Goal: Information Seeking & Learning: Learn about a topic

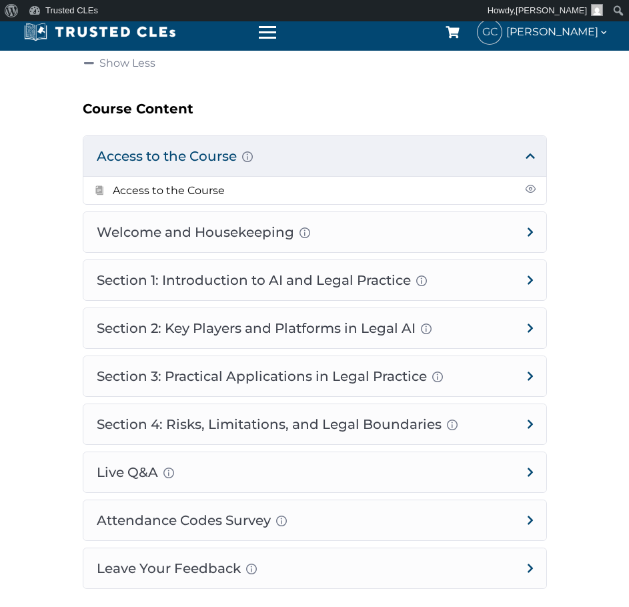
scroll to position [867, 0]
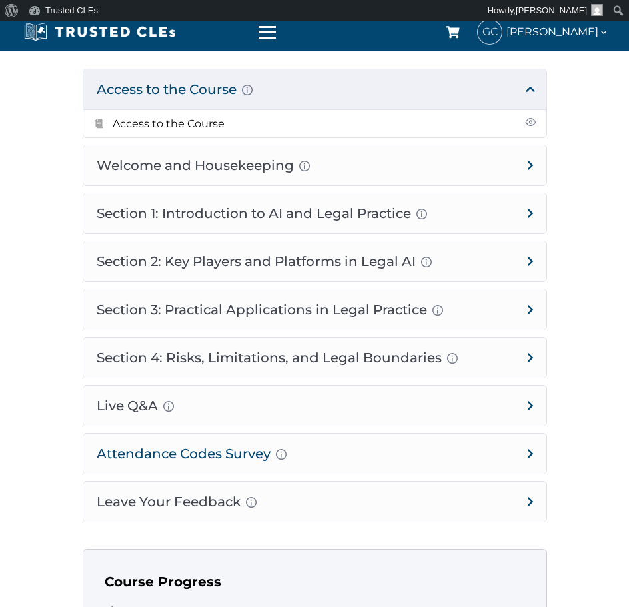
click at [355, 462] on h4 "Attendance Codes Survey Completion instructions for survey and attendance Final…" at bounding box center [314, 454] width 463 height 40
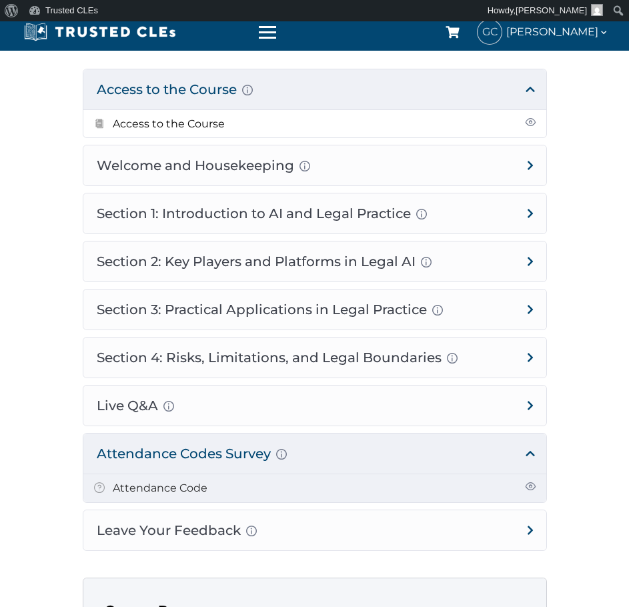
click at [168, 486] on link "Attendance Code" at bounding box center [160, 488] width 95 height 13
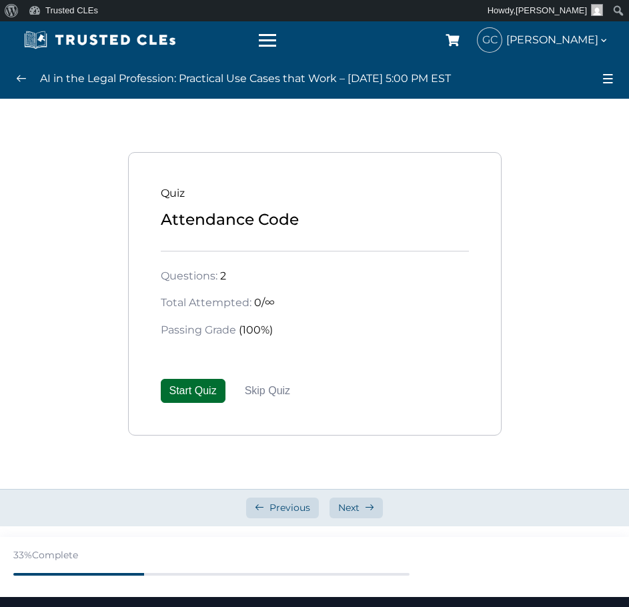
click at [169, 391] on button "Start Quiz" at bounding box center [193, 391] width 65 height 24
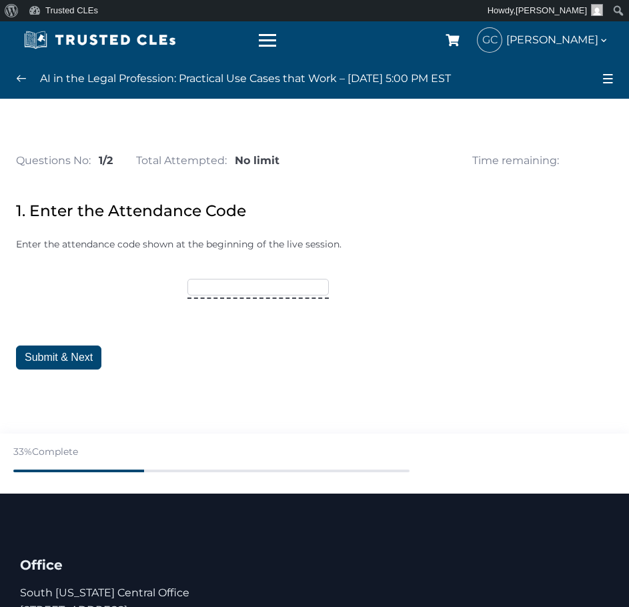
click at [259, 287] on input"] "text" at bounding box center [257, 287] width 141 height 16
type input"] "TRUSTED15"
click at [34, 363] on button "Submit & Next" at bounding box center [58, 357] width 85 height 24
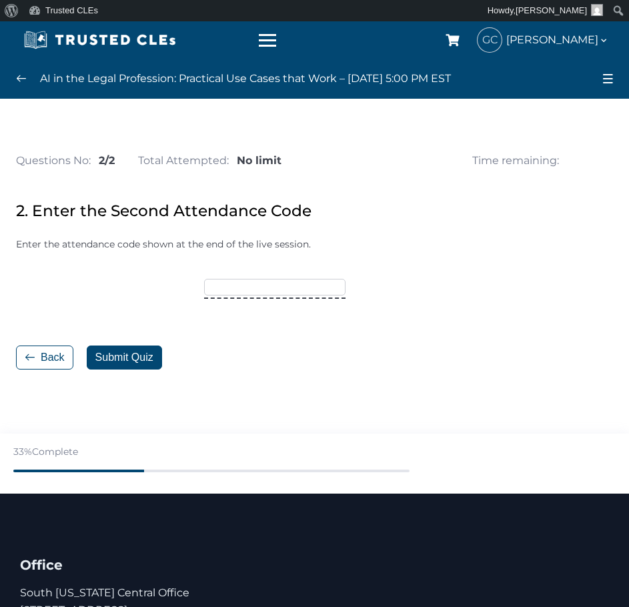
click at [279, 289] on input"] "text" at bounding box center [274, 287] width 141 height 16
type input"] "OCTOBER25"
click at [135, 359] on button "Submit Quiz" at bounding box center [124, 357] width 75 height 24
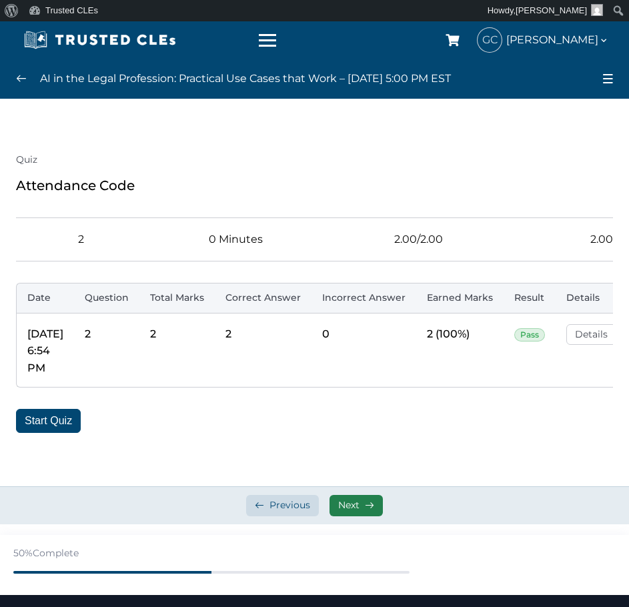
click at [354, 512] on span "Next" at bounding box center [348, 505] width 21 height 13
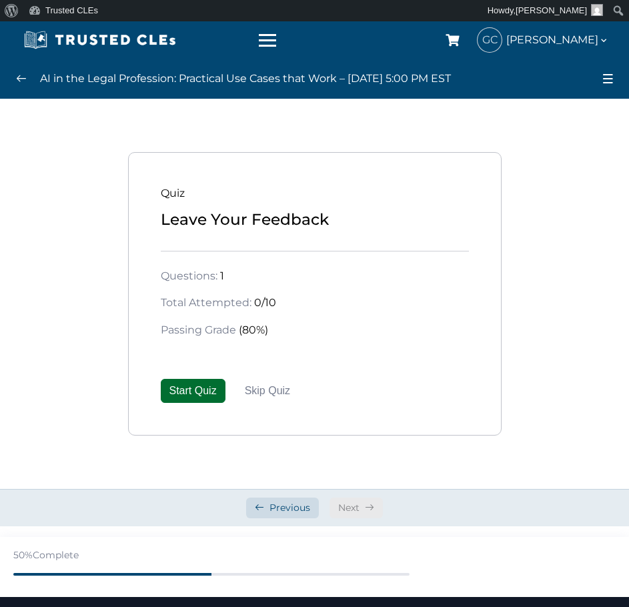
click at [195, 380] on button "Start Quiz" at bounding box center [193, 391] width 65 height 24
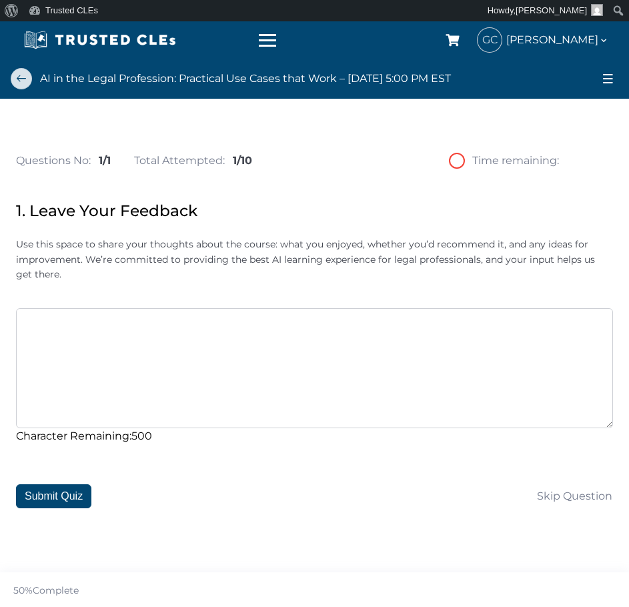
click at [26, 81] on link at bounding box center [21, 78] width 21 height 21
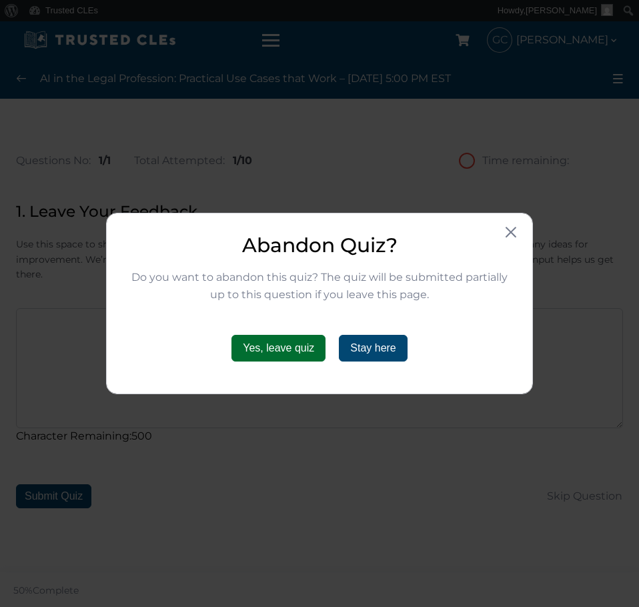
click at [309, 347] on button "Yes, leave quiz" at bounding box center [278, 348] width 94 height 27
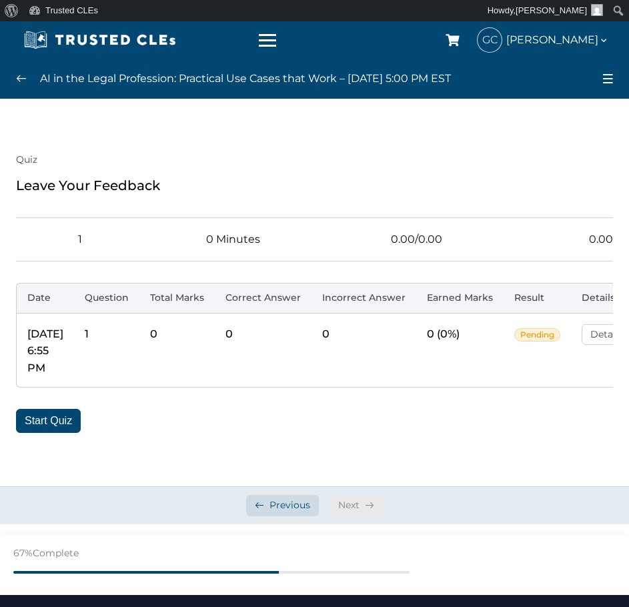
drag, startPoint x: 285, startPoint y: 383, endPoint x: 307, endPoint y: 383, distance: 22.0
click at [305, 383] on td "0" at bounding box center [263, 350] width 97 height 75
click at [22, 78] on link at bounding box center [21, 78] width 21 height 21
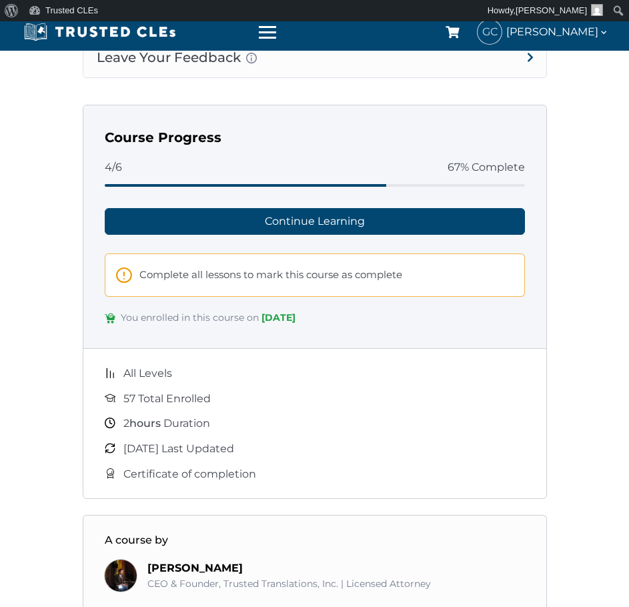
scroll to position [1200, 0]
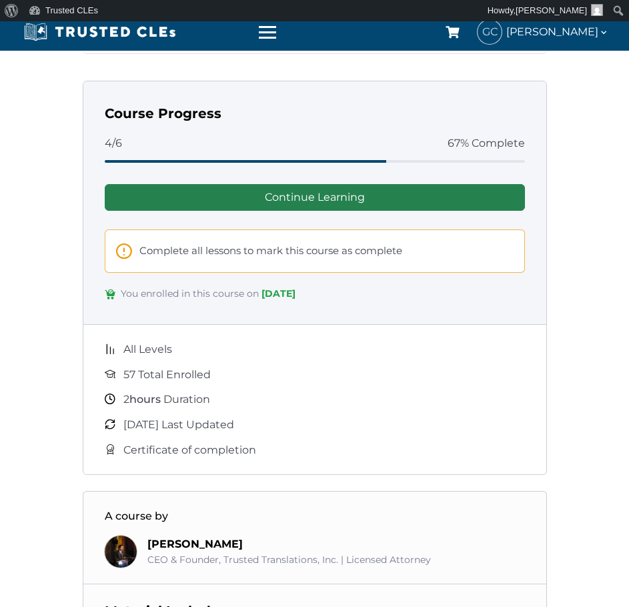
click at [267, 197] on link "Continue Learning" at bounding box center [315, 197] width 420 height 27
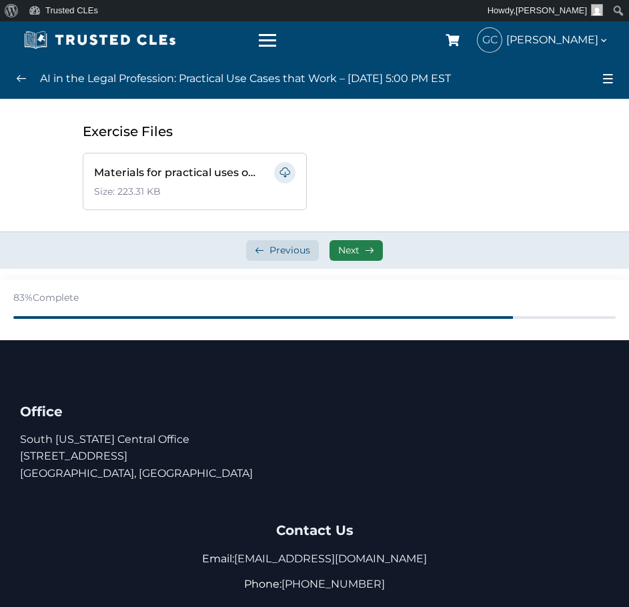
click at [361, 253] on link "Next" at bounding box center [355, 250] width 53 height 21
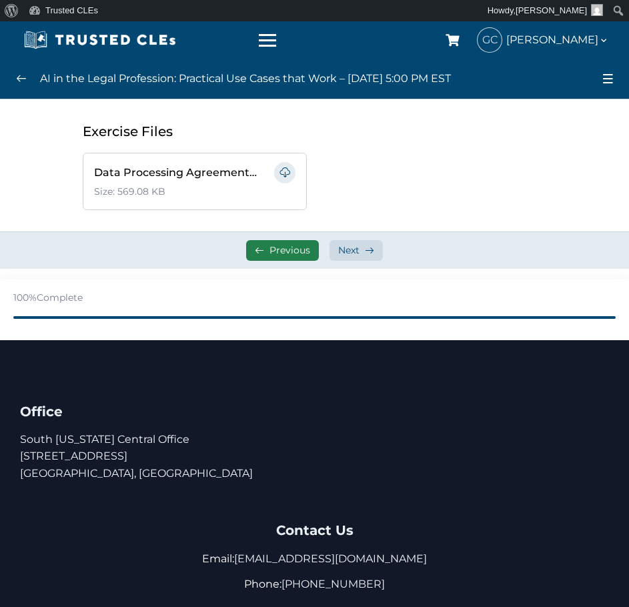
click at [278, 247] on span "Previous" at bounding box center [289, 250] width 41 height 13
click at [267, 256] on link "Previous" at bounding box center [282, 250] width 73 height 21
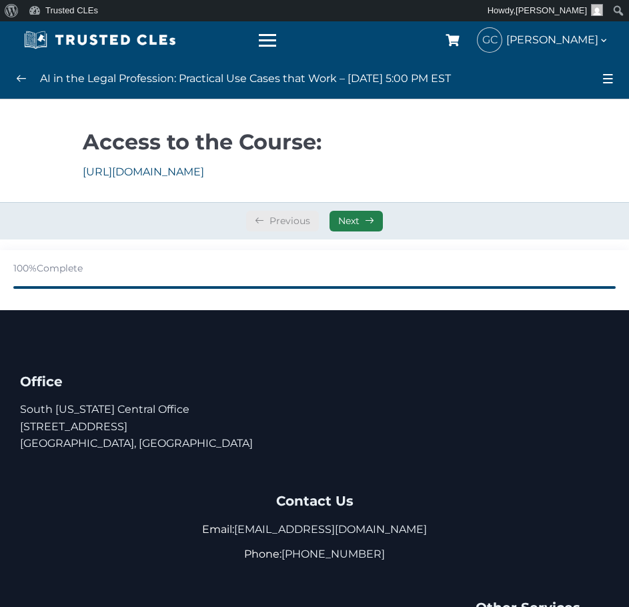
click at [349, 222] on span "Next" at bounding box center [348, 221] width 21 height 13
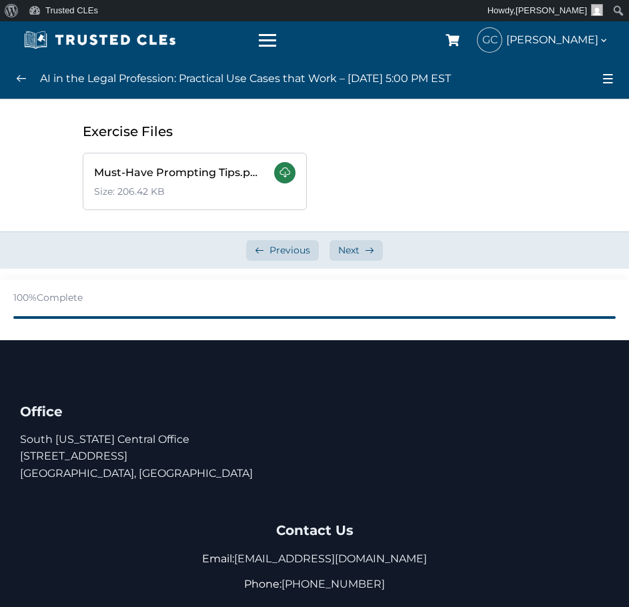
click at [289, 173] on link at bounding box center [284, 172] width 21 height 21
click at [349, 251] on span "Next" at bounding box center [348, 250] width 21 height 13
click at [289, 178] on link at bounding box center [284, 172] width 21 height 21
click at [352, 249] on span "Next" at bounding box center [348, 250] width 21 height 13
click at [283, 173] on link at bounding box center [284, 172] width 21 height 21
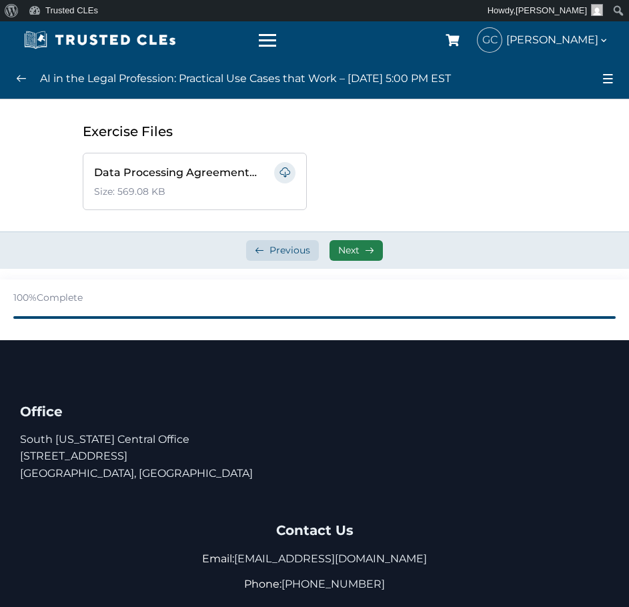
click at [366, 252] on span at bounding box center [369, 250] width 9 height 9
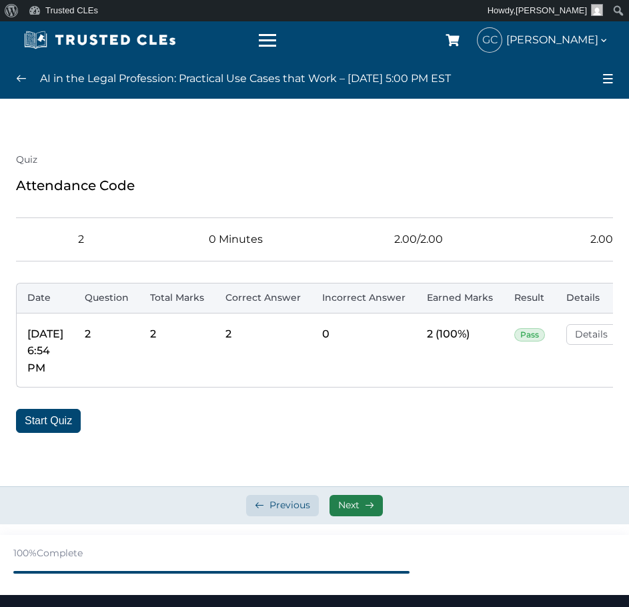
click at [353, 512] on span "Next" at bounding box center [348, 505] width 21 height 13
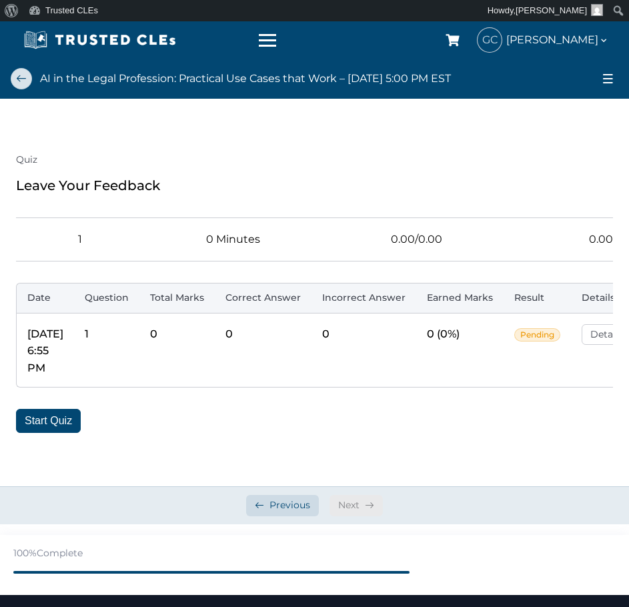
click at [19, 82] on link at bounding box center [21, 78] width 21 height 21
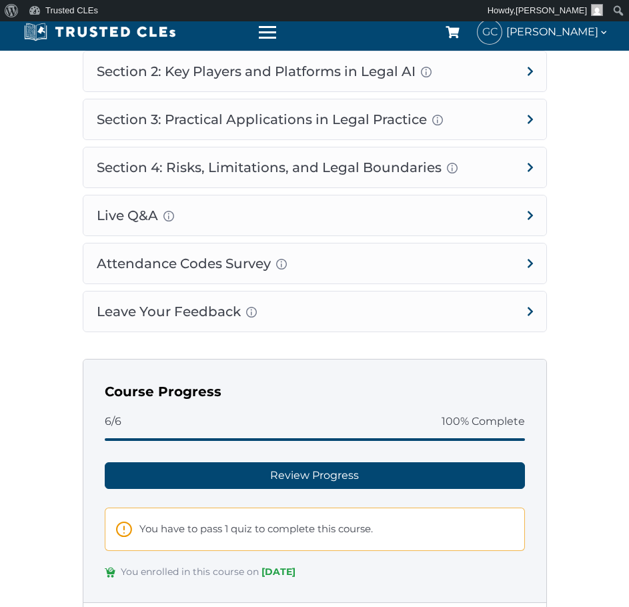
scroll to position [600, 0]
